Goal: Task Accomplishment & Management: Manage account settings

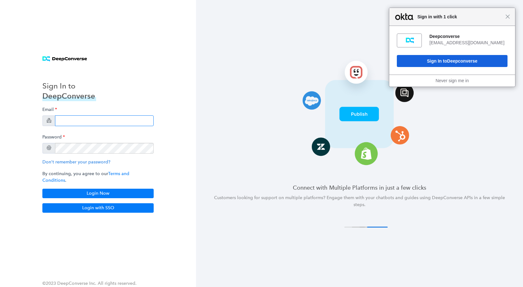
click at [89, 122] on input "email" at bounding box center [104, 120] width 99 height 11
type input "[EMAIL_ADDRESS][DOMAIN_NAME]"
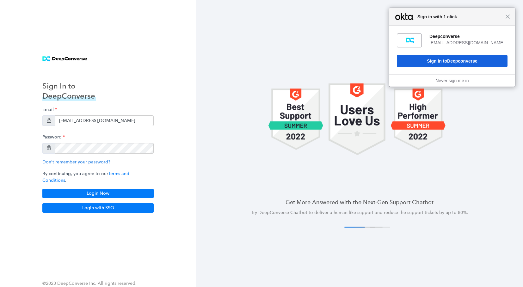
click at [110, 185] on div "Email swati+stg5@deepconverse.com Password Don't remember your password? By con…" at bounding box center [97, 151] width 111 height 94
click at [111, 189] on button "Login Now" at bounding box center [97, 193] width 111 height 9
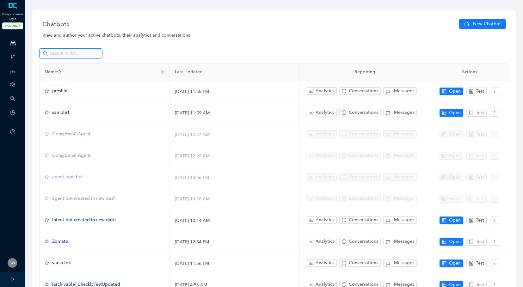
click at [56, 53] on input "text" at bounding box center [71, 53] width 44 height 7
paste input "Autonomous Agent"
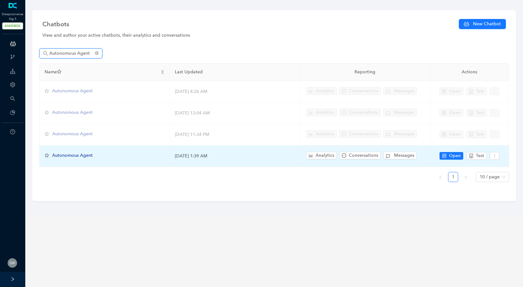
type input "Autonomous Agent"
click at [76, 153] on span "Autonomous Agent" at bounding box center [72, 155] width 40 height 5
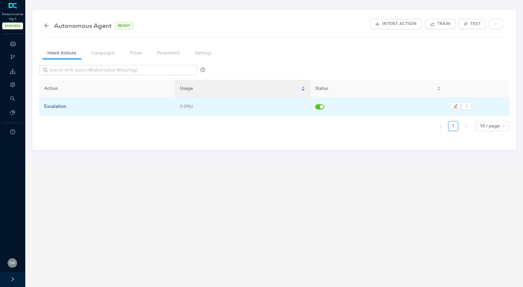
click at [57, 106] on div "Escalation" at bounding box center [106, 107] width 125 height 8
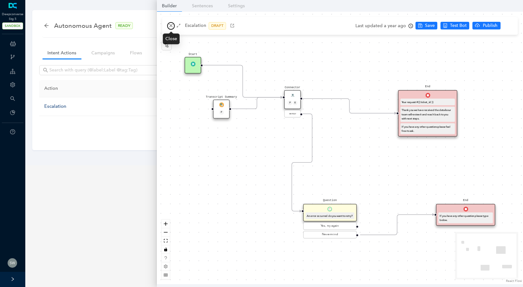
drag, startPoint x: 169, startPoint y: 27, endPoint x: 146, endPoint y: 41, distance: 26.8
click at [169, 27] on icon "close" at bounding box center [171, 25] width 4 height 4
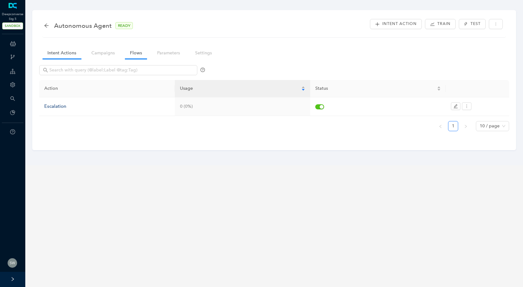
click at [142, 54] on link "Flows" at bounding box center [136, 53] width 22 height 12
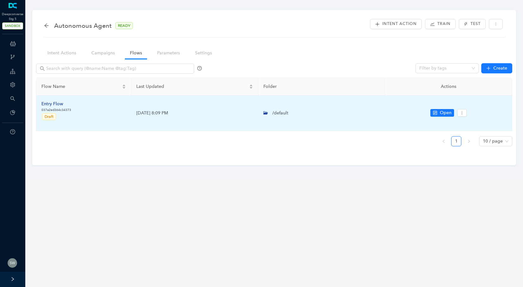
click at [51, 103] on div "Entry Flow" at bounding box center [56, 104] width 30 height 7
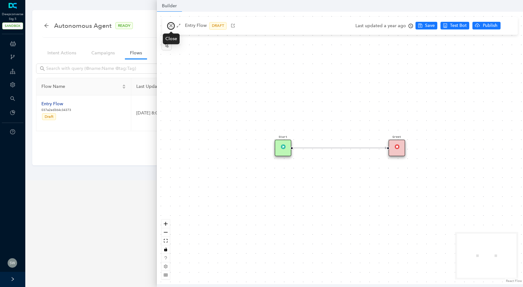
click at [168, 24] on button "button" at bounding box center [171, 26] width 8 height 8
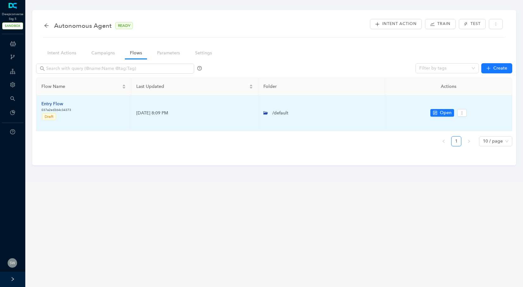
click at [49, 106] on div "Entry Flow" at bounding box center [56, 104] width 30 height 7
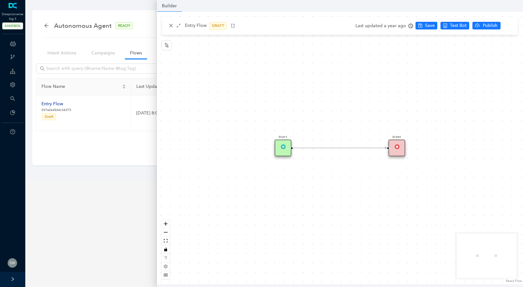
click at [399, 149] on div "Greet" at bounding box center [396, 148] width 17 height 17
click at [390, 146] on div "Greet" at bounding box center [396, 150] width 17 height 17
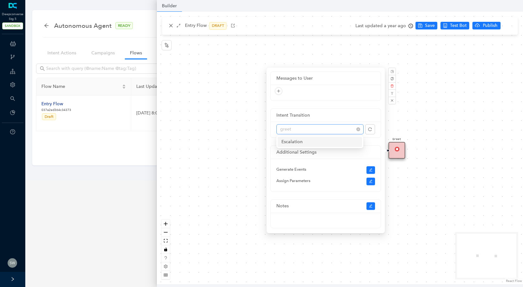
click at [328, 130] on span "greet" at bounding box center [320, 129] width 80 height 9
click at [318, 141] on div "Escalation" at bounding box center [319, 141] width 77 height 7
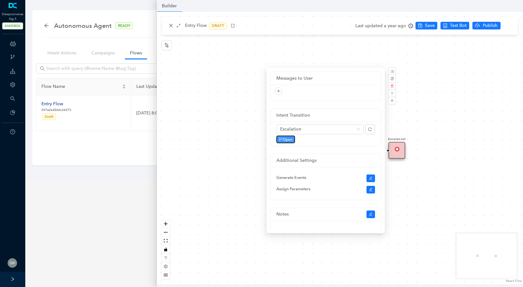
click at [287, 142] on span "Open" at bounding box center [288, 140] width 10 height 6
click at [170, 26] on div "Start Escalation" at bounding box center [340, 148] width 366 height 272
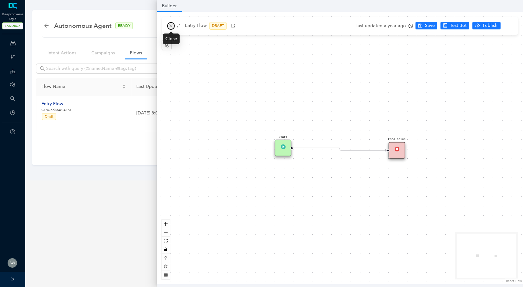
click at [169, 27] on icon "close" at bounding box center [171, 25] width 4 height 4
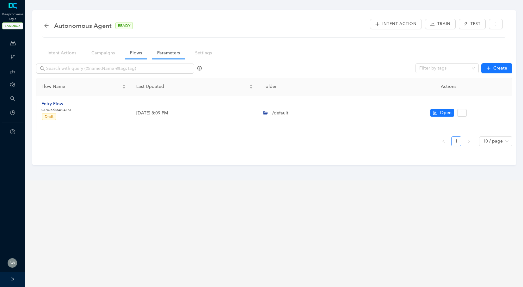
click at [165, 53] on link "Parameters" at bounding box center [168, 53] width 33 height 12
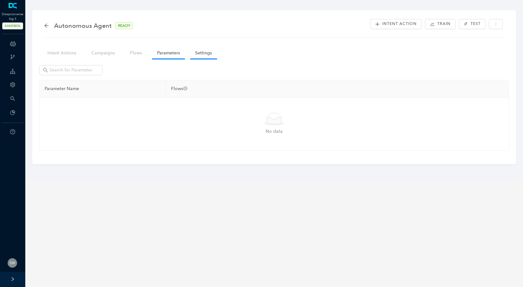
click at [205, 53] on link "Settings" at bounding box center [203, 53] width 27 height 12
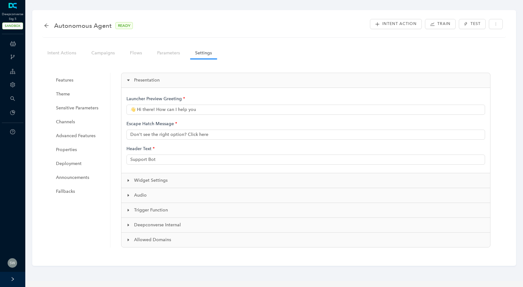
type input "👋 Hi there! How can I help you?"
type input "Autonomous Agent"
click at [59, 98] on span "Theme" at bounding box center [80, 94] width 48 height 13
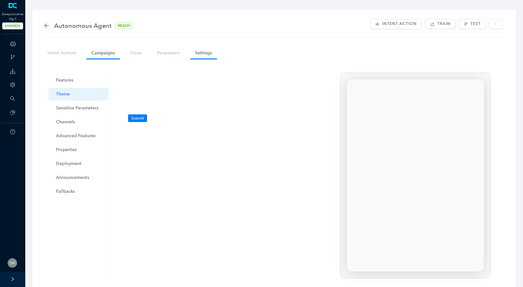
click at [109, 51] on link "Campaigns" at bounding box center [103, 53] width 34 height 12
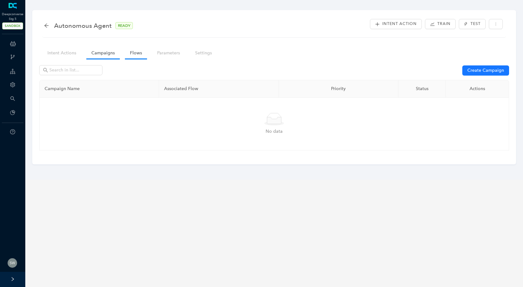
click at [131, 52] on link "Flows" at bounding box center [136, 53] width 22 height 12
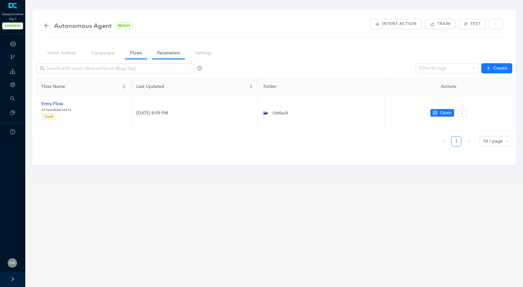
click at [169, 55] on link "Parameters" at bounding box center [168, 53] width 33 height 12
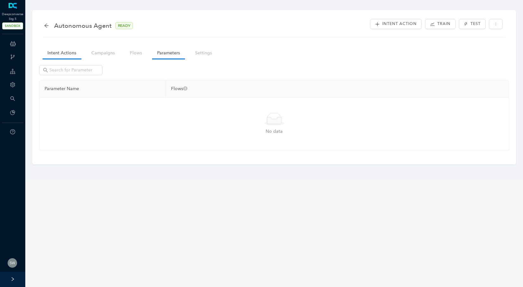
click at [64, 58] on link "Intent Actions" at bounding box center [61, 53] width 39 height 12
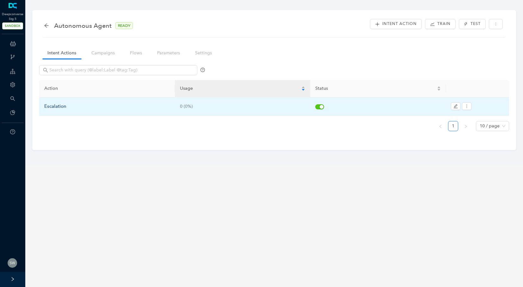
click at [68, 106] on div "Escalation" at bounding box center [106, 107] width 125 height 8
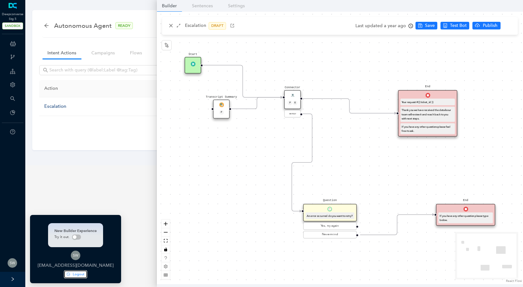
click at [67, 271] on button "Logout" at bounding box center [75, 275] width 23 height 8
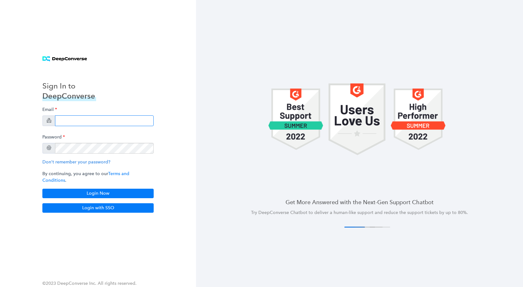
click at [78, 125] on input "email" at bounding box center [104, 120] width 99 height 11
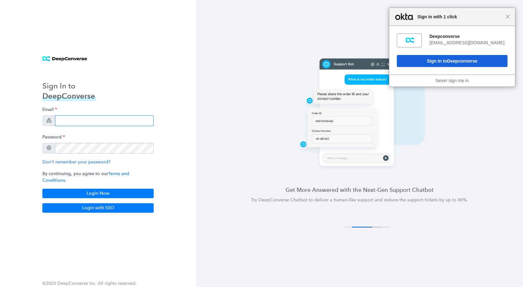
click at [97, 126] on input "email" at bounding box center [104, 120] width 99 height 11
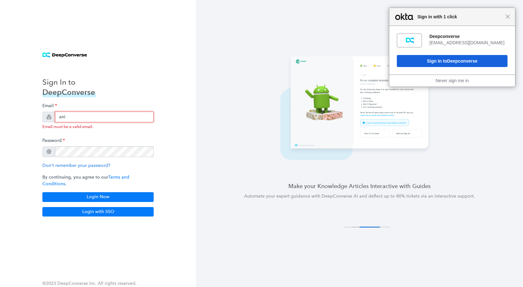
type input "anish+arlo@deepconverse.com"
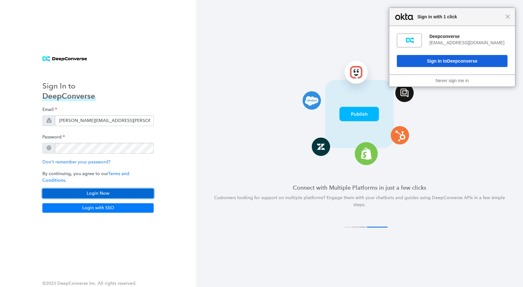
click at [104, 189] on button "Login Now" at bounding box center [97, 193] width 111 height 9
